Goal: Task Accomplishment & Management: Manage account settings

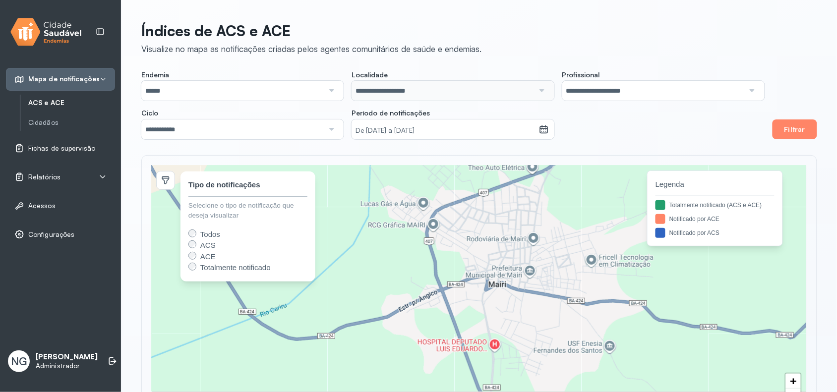
click at [63, 149] on span "Fichas de supervisão" at bounding box center [61, 148] width 67 height 8
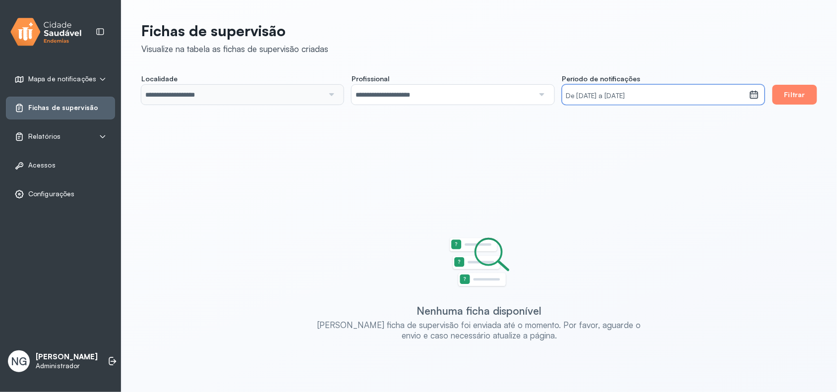
click at [648, 92] on small "De [DATE] a [DATE]" at bounding box center [656, 96] width 180 height 10
click at [669, 122] on icon at bounding box center [668, 127] width 16 height 16
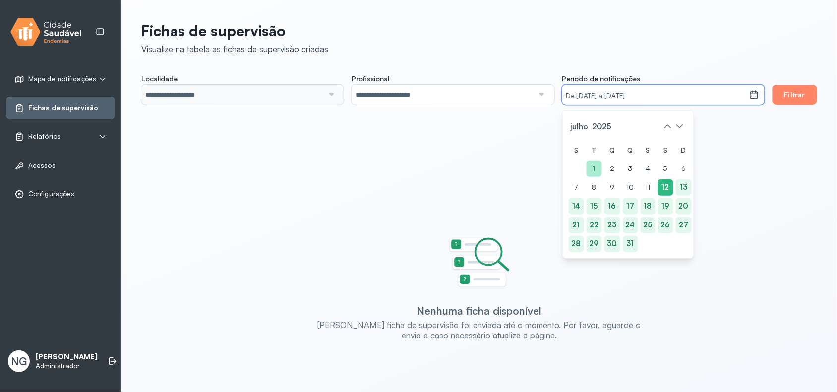
click at [584, 180] on div "1" at bounding box center [576, 188] width 15 height 16
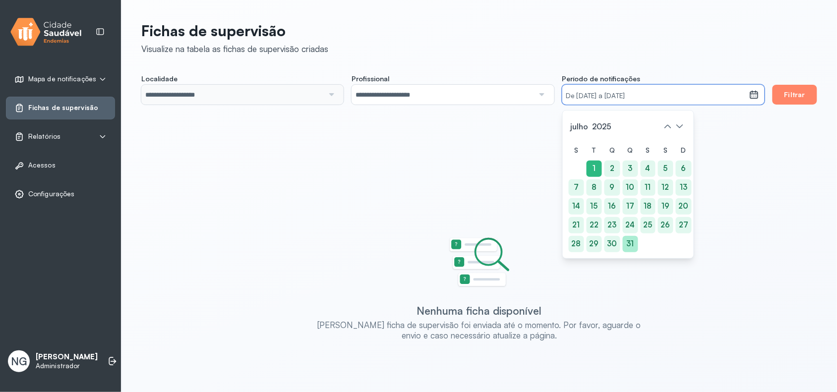
click at [633, 243] on div "31" at bounding box center [630, 244] width 15 height 16
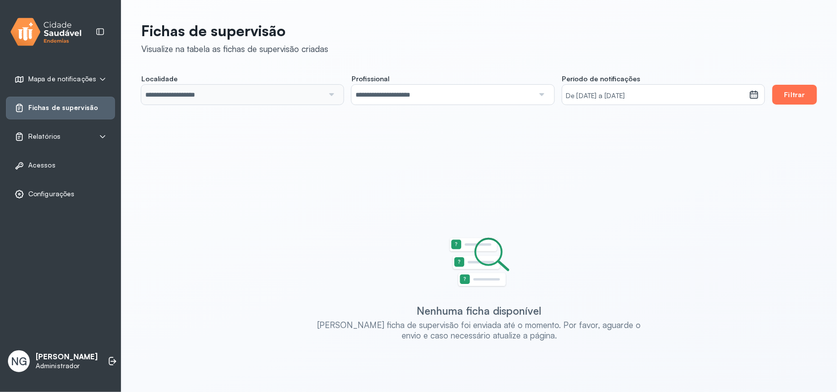
click at [786, 90] on button "Filtrar" at bounding box center [795, 95] width 45 height 20
click at [641, 92] on small "De [DATE] a [DATE]" at bounding box center [656, 96] width 180 height 10
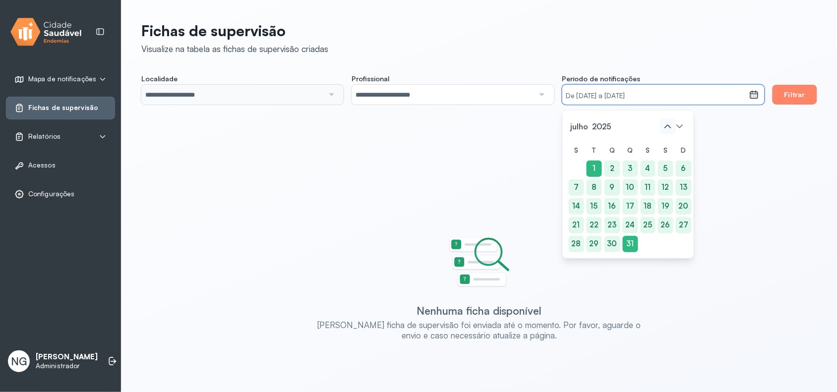
click at [667, 130] on icon at bounding box center [668, 127] width 16 height 16
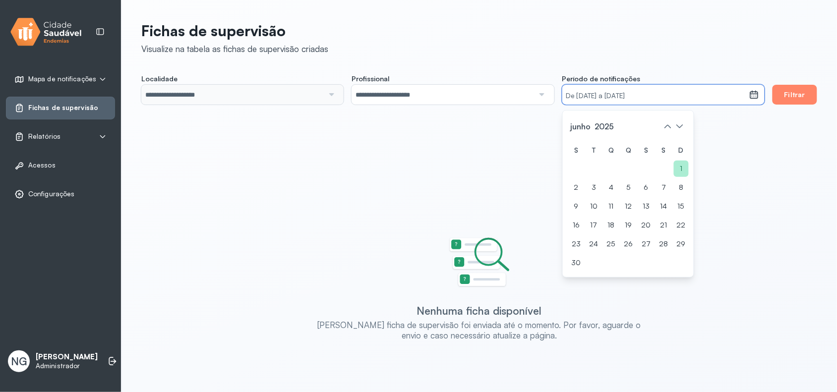
click at [671, 180] on div "1" at bounding box center [664, 188] width 15 height 16
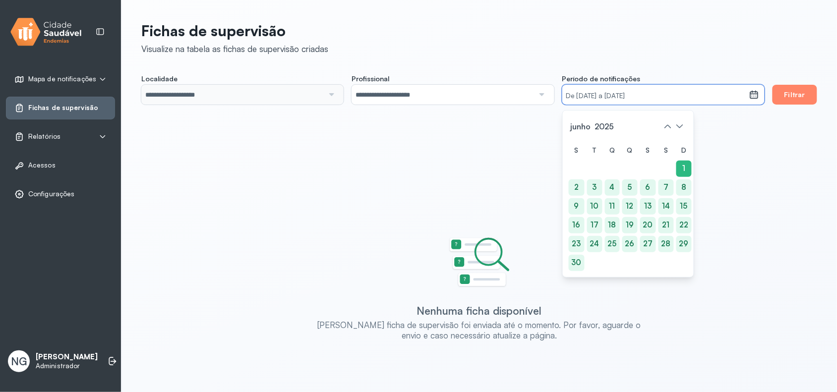
drag, startPoint x: 574, startPoint y: 260, endPoint x: 664, endPoint y: 163, distance: 133.3
click at [574, 259] on div "30" at bounding box center [577, 263] width 16 height 16
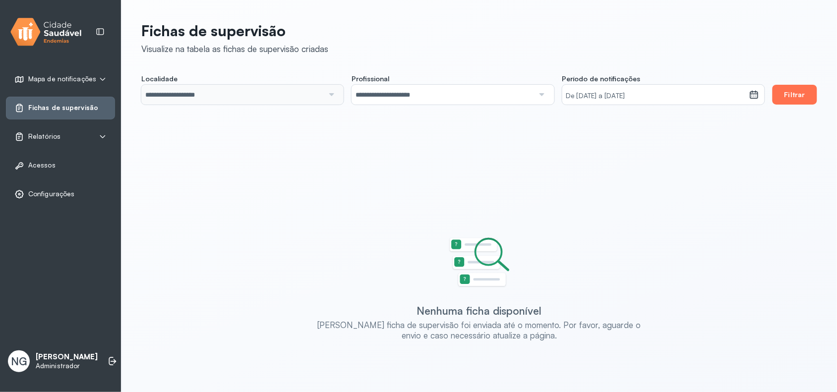
click at [790, 90] on button "Filtrar" at bounding box center [795, 95] width 45 height 20
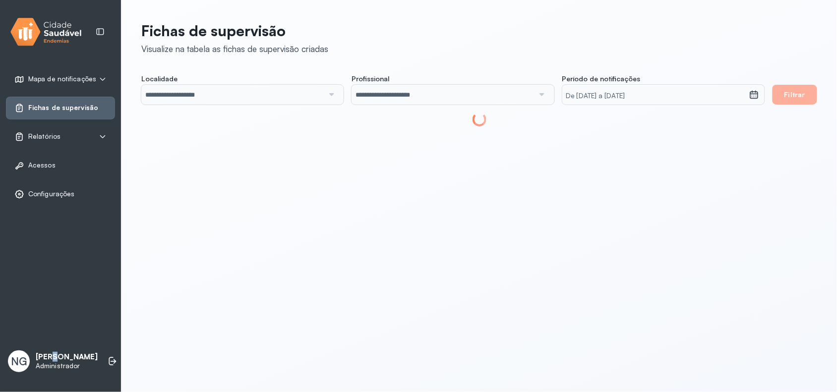
click at [53, 353] on p "[PERSON_NAME]" at bounding box center [67, 357] width 62 height 9
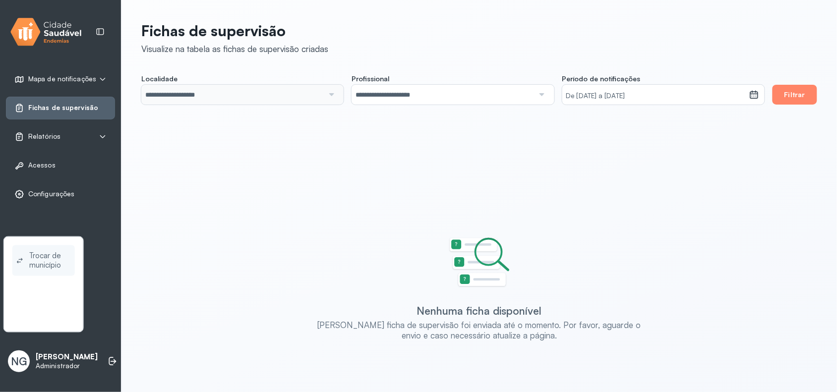
click at [48, 254] on span "Trocar de município" at bounding box center [50, 260] width 42 height 23
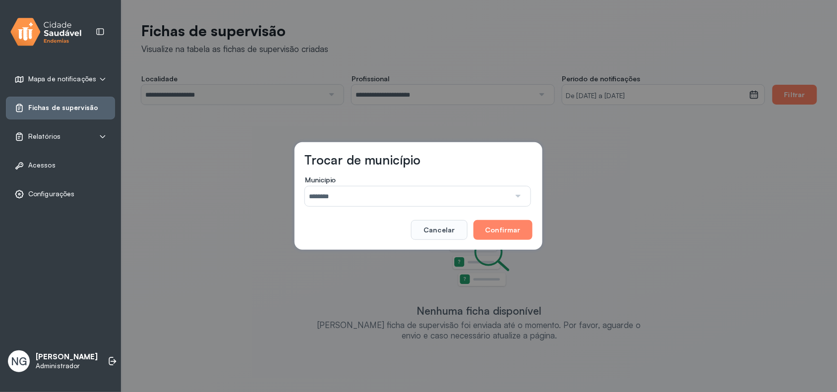
click at [360, 198] on input "********" at bounding box center [407, 196] width 205 height 20
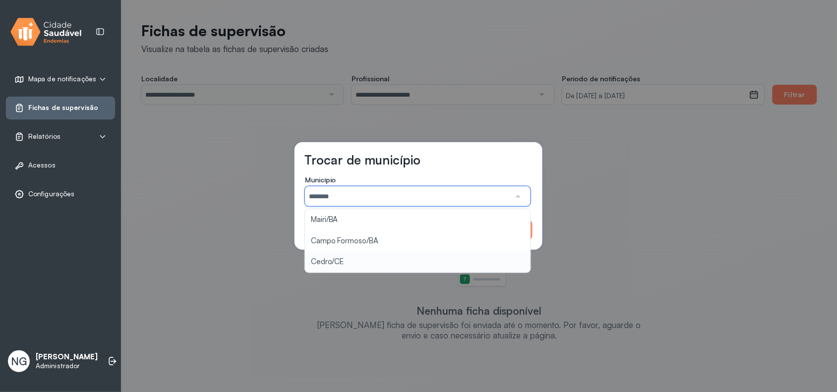
click at [327, 261] on div "Trocar de município Município ******** Mairi/[GEOGRAPHIC_DATA]/BA Cedro/CE Canc…" at bounding box center [418, 196] width 837 height 392
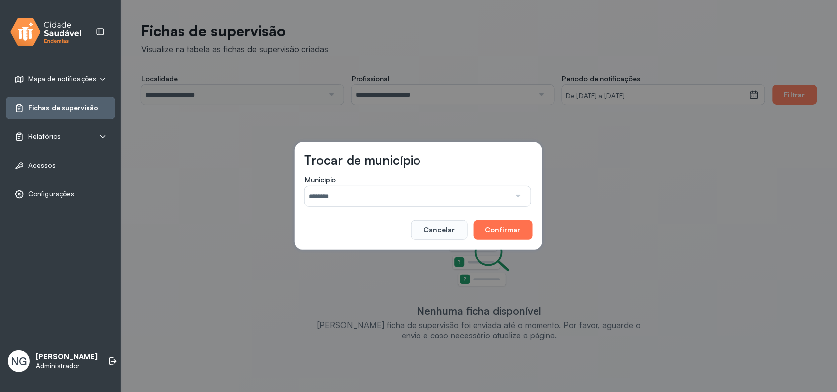
click at [504, 227] on button "Confirmar" at bounding box center [503, 230] width 59 height 20
